Goal: Transaction & Acquisition: Purchase product/service

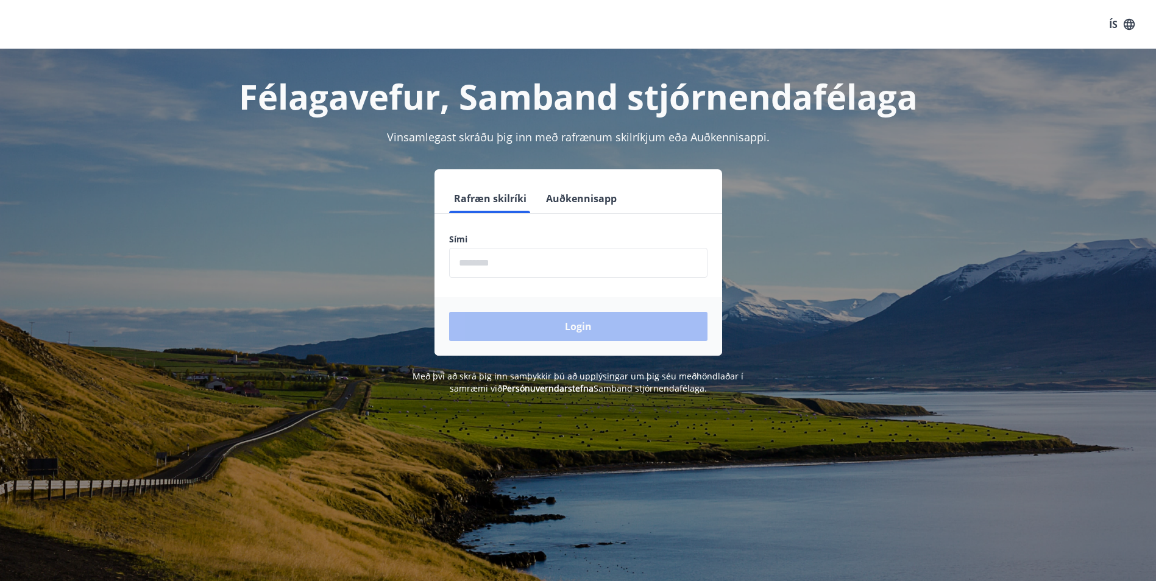
click at [463, 261] on input "phone" at bounding box center [578, 263] width 258 height 30
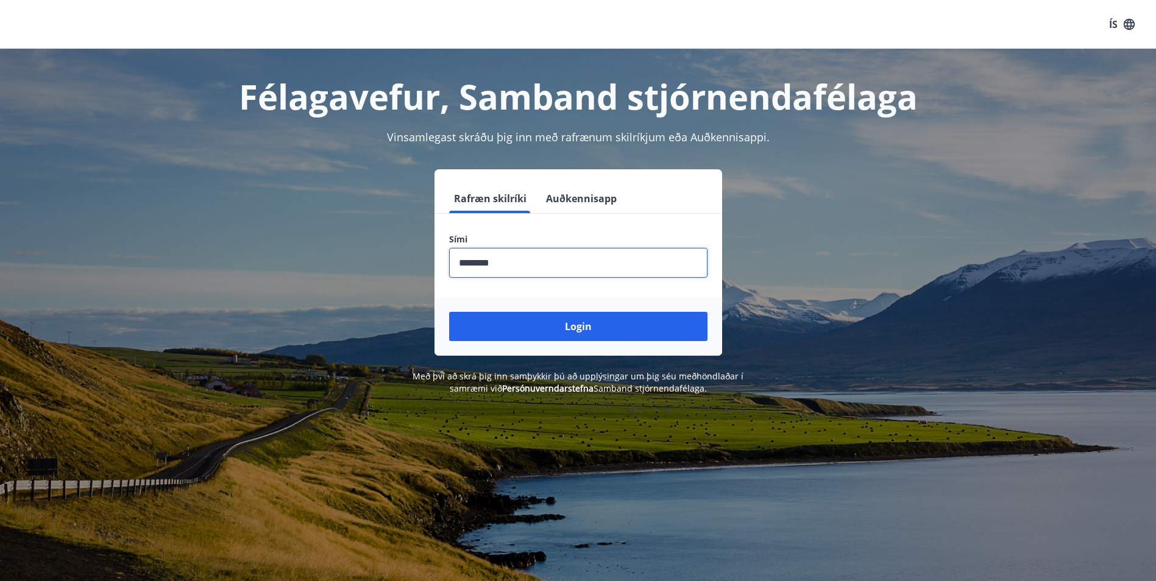
type input "********"
click at [449, 312] on button "Login" at bounding box center [578, 326] width 258 height 29
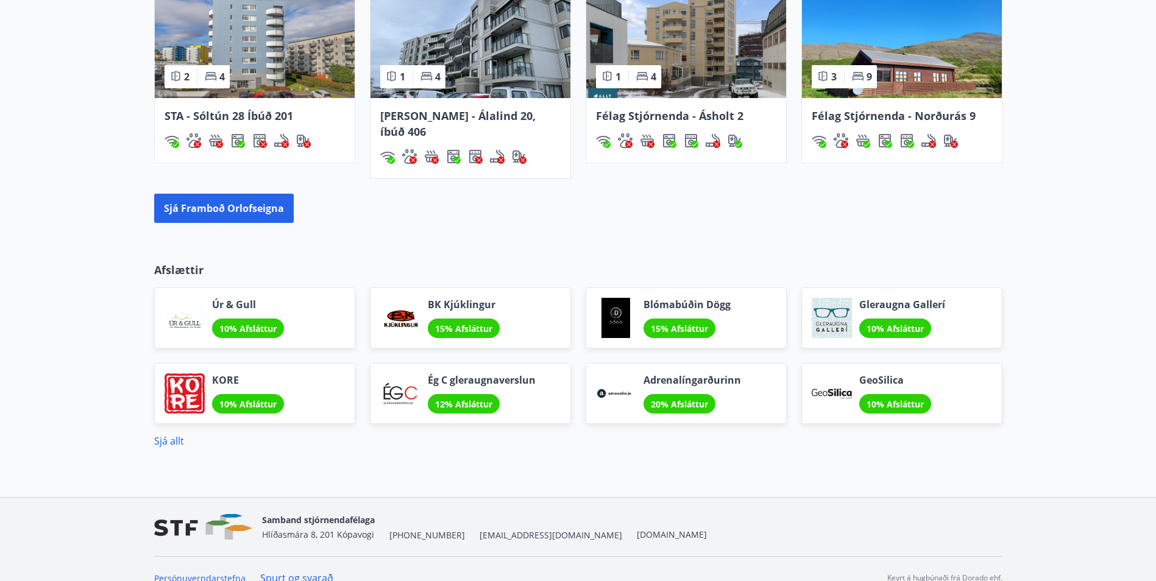
scroll to position [926, 0]
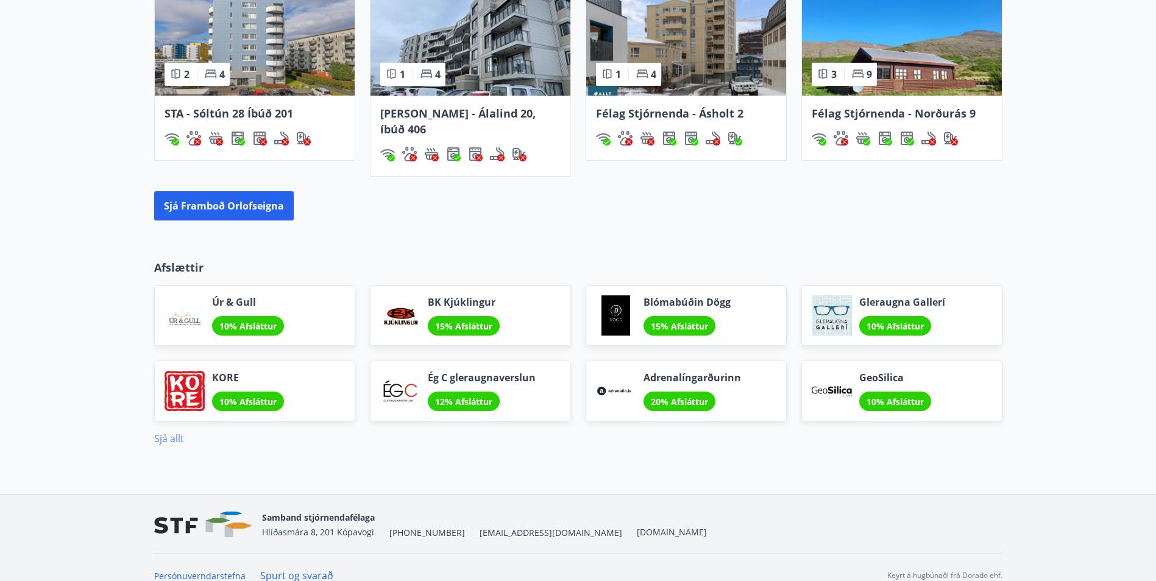
click at [168, 432] on link "Sjá allt" at bounding box center [169, 438] width 30 height 13
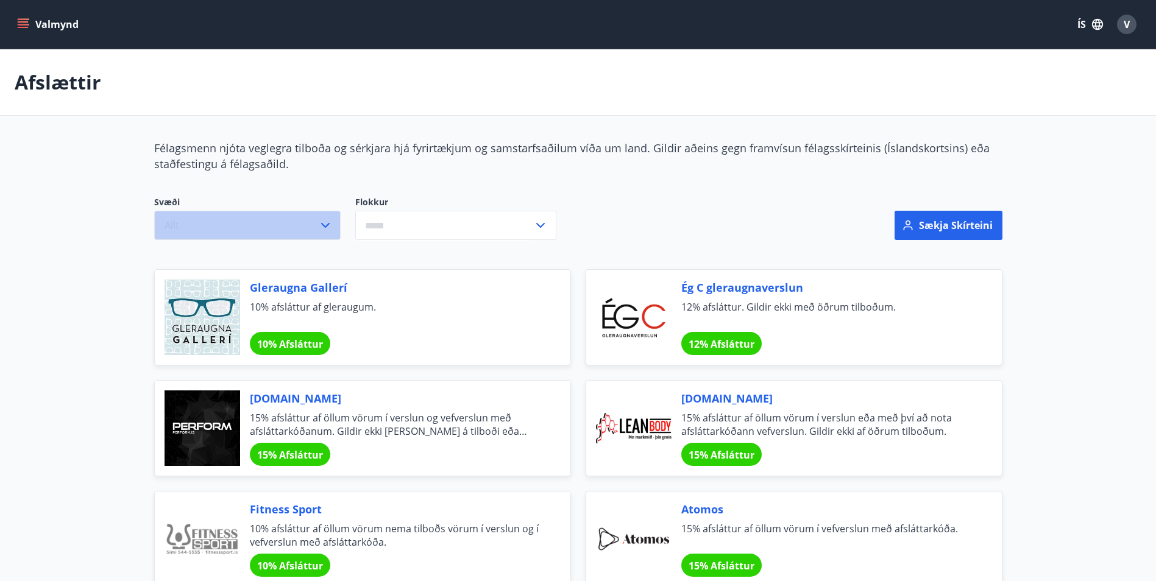
click at [324, 222] on icon "button" at bounding box center [325, 225] width 15 height 15
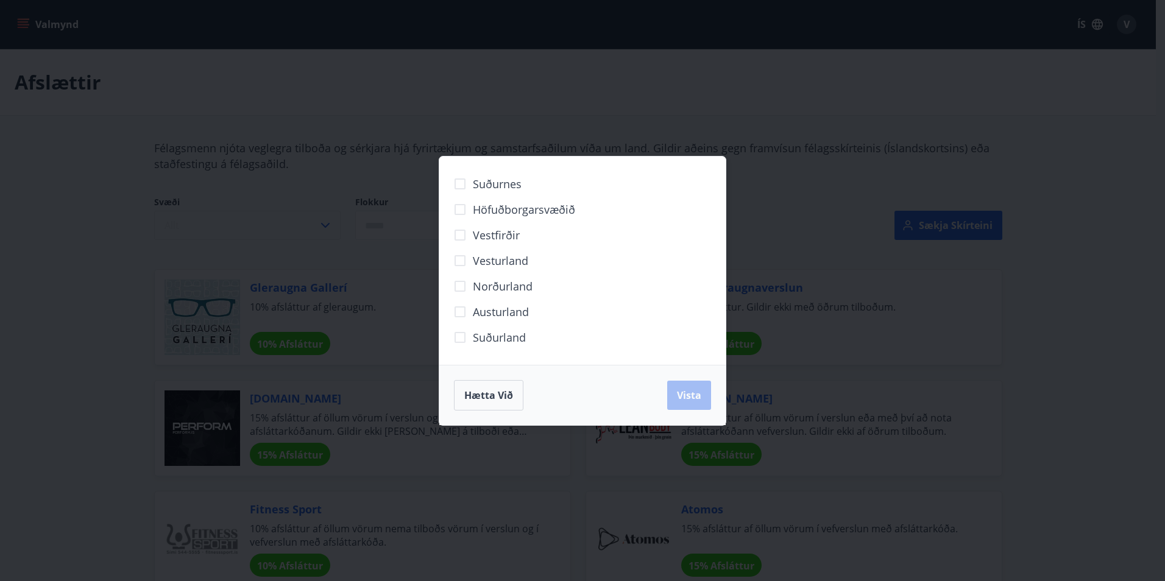
click at [324, 222] on div "Suðurnes Höfuðborgarsvæðið [GEOGRAPHIC_DATA] [GEOGRAPHIC_DATA] Norðurland [GEOG…" at bounding box center [582, 290] width 1165 height 581
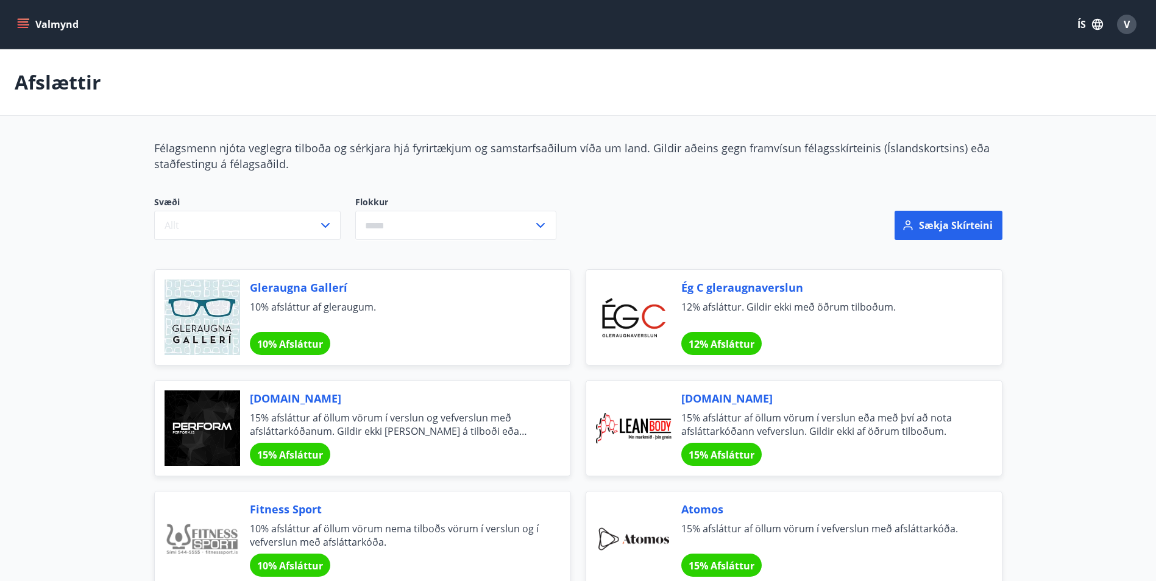
click at [21, 19] on icon "menu" at bounding box center [24, 19] width 13 height 1
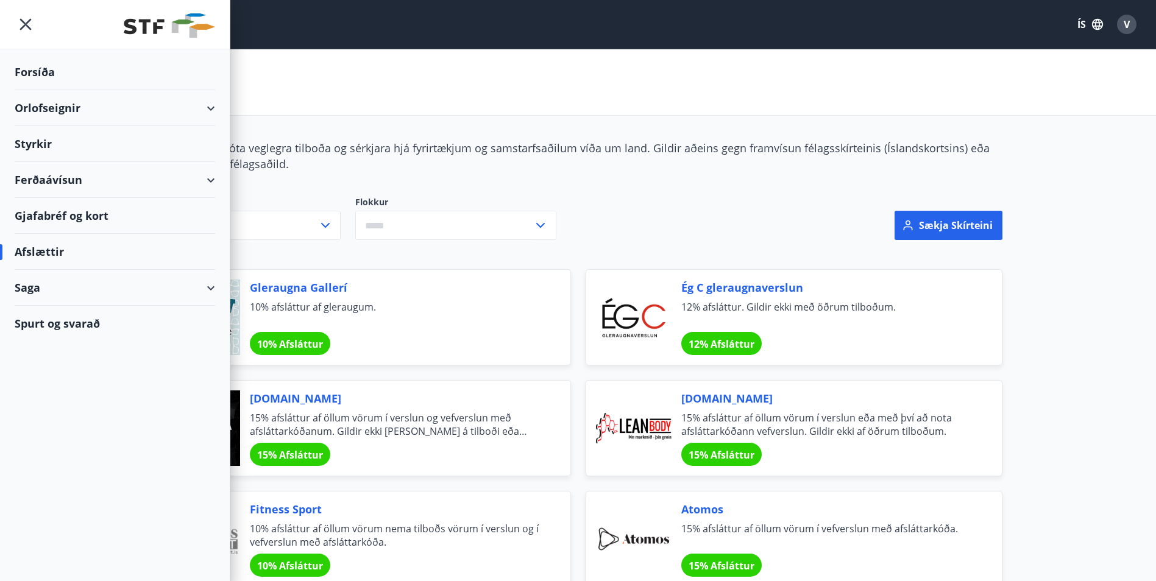
click at [208, 179] on div "Ferðaávísun" at bounding box center [115, 180] width 201 height 36
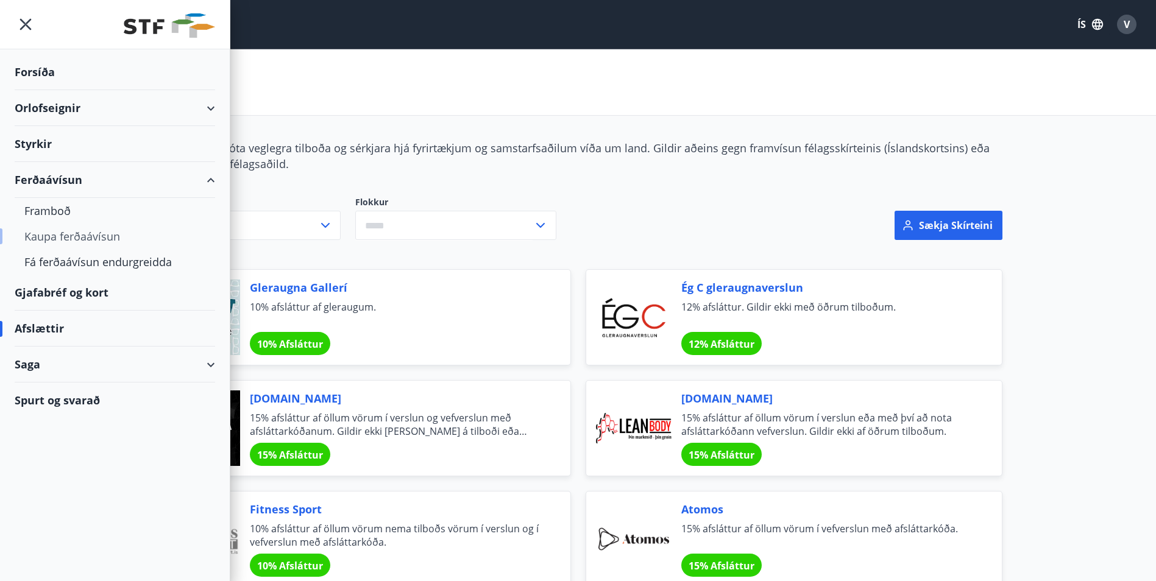
click at [88, 233] on div "Kaupa ferðaávísun" at bounding box center [114, 237] width 181 height 26
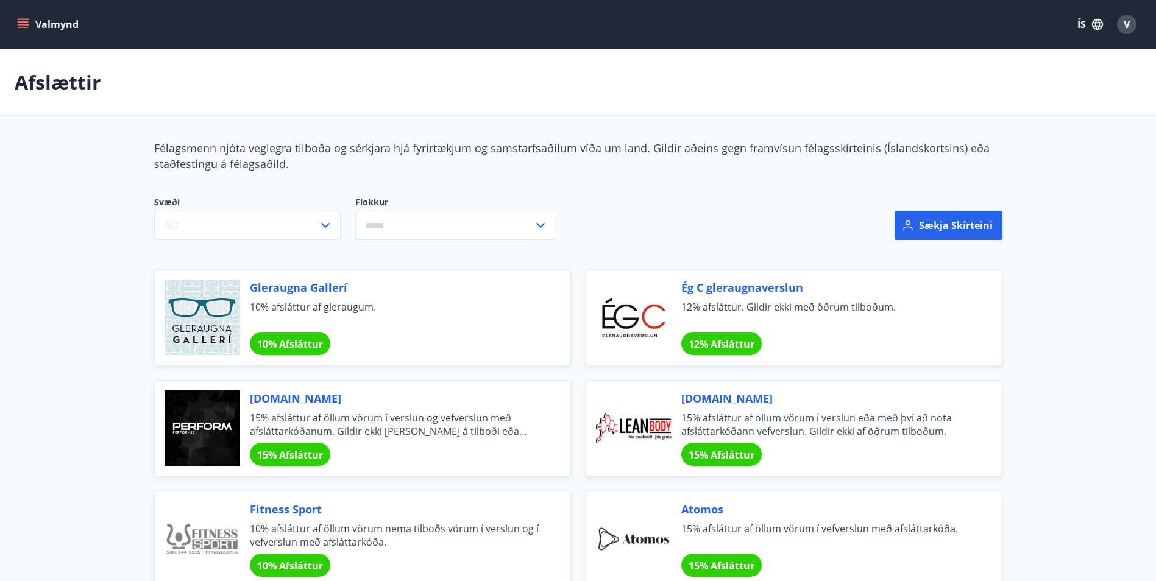
click at [19, 22] on icon "menu" at bounding box center [23, 21] width 11 height 1
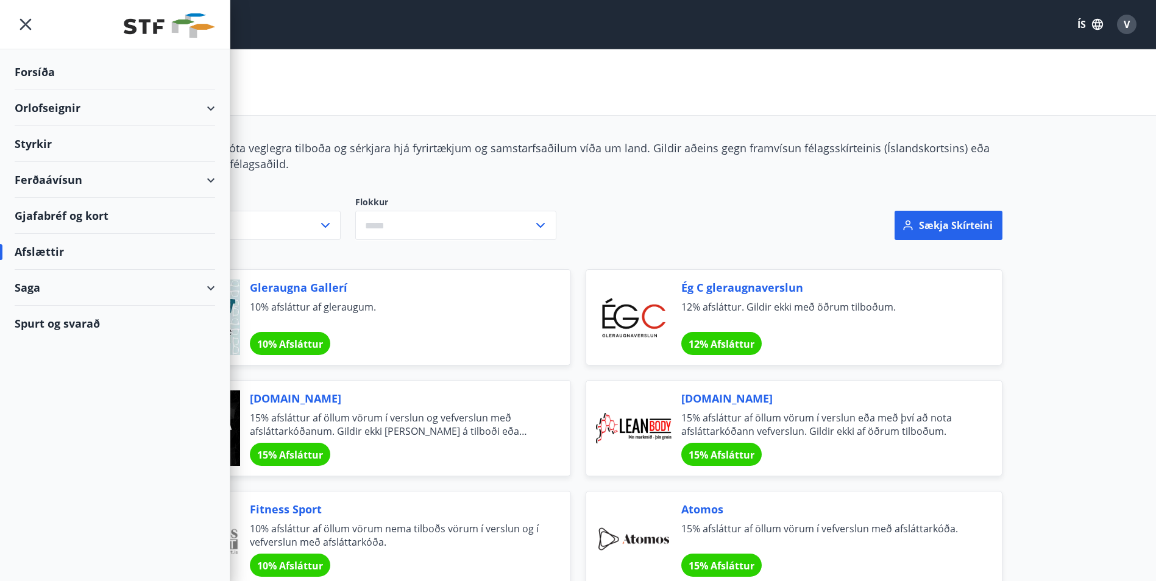
click at [65, 212] on div "Gjafabréf og kort" at bounding box center [115, 216] width 201 height 36
click at [24, 18] on icon "menu" at bounding box center [26, 24] width 22 height 22
